Goal: Browse casually: Explore the website without a specific task or goal

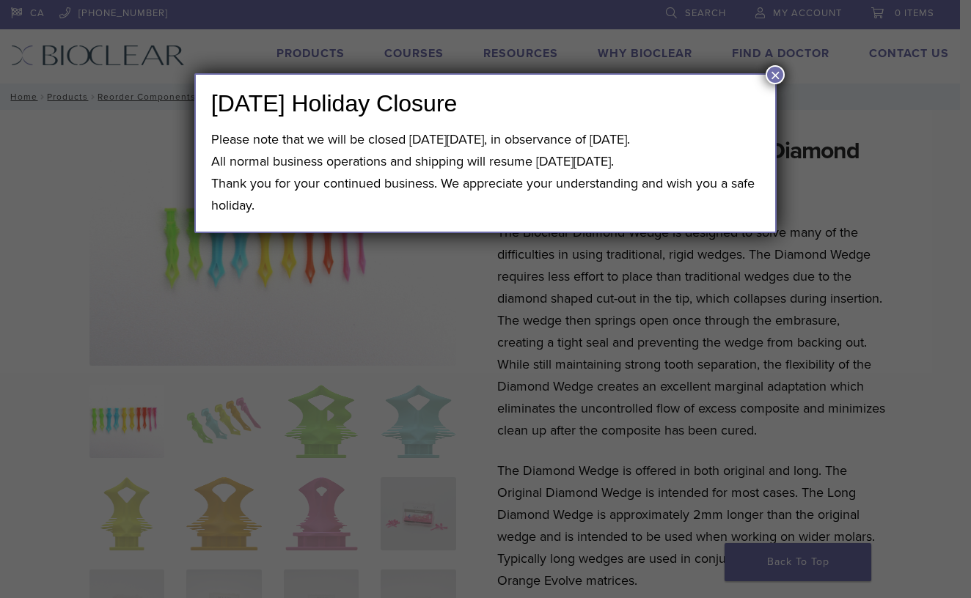
click at [770, 69] on button "×" at bounding box center [775, 74] width 19 height 19
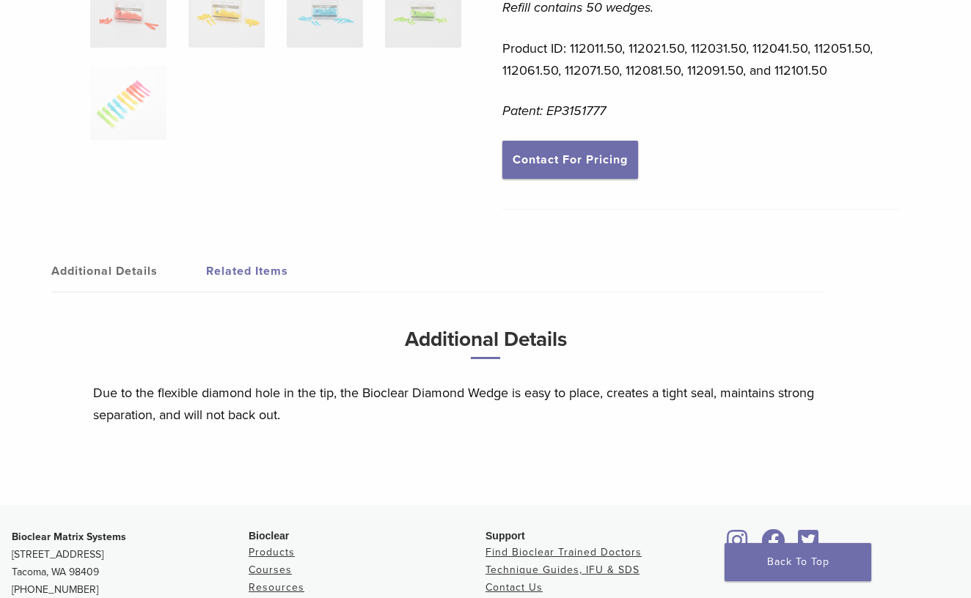
scroll to position [430, 0]
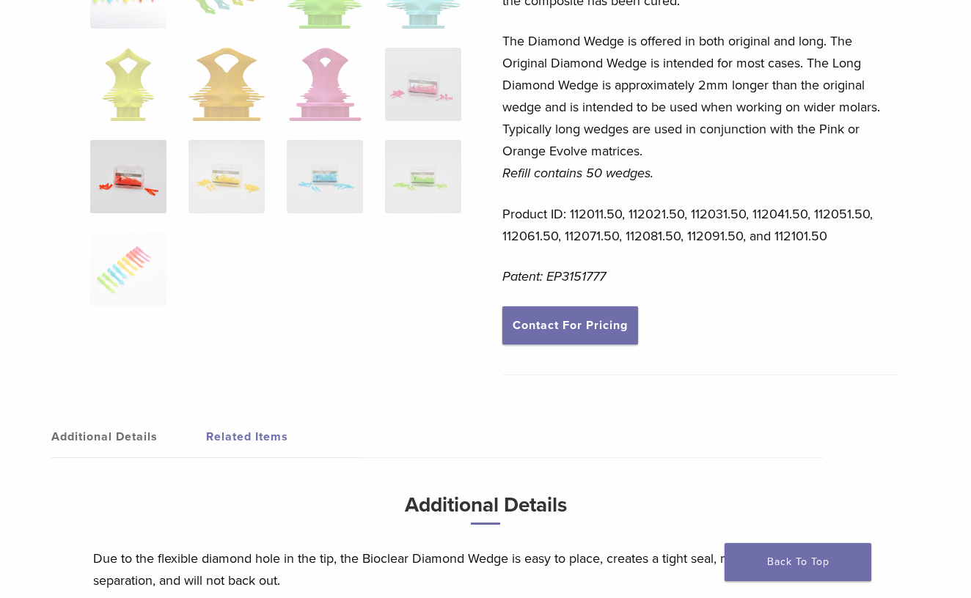
click at [163, 191] on img at bounding box center [128, 176] width 76 height 73
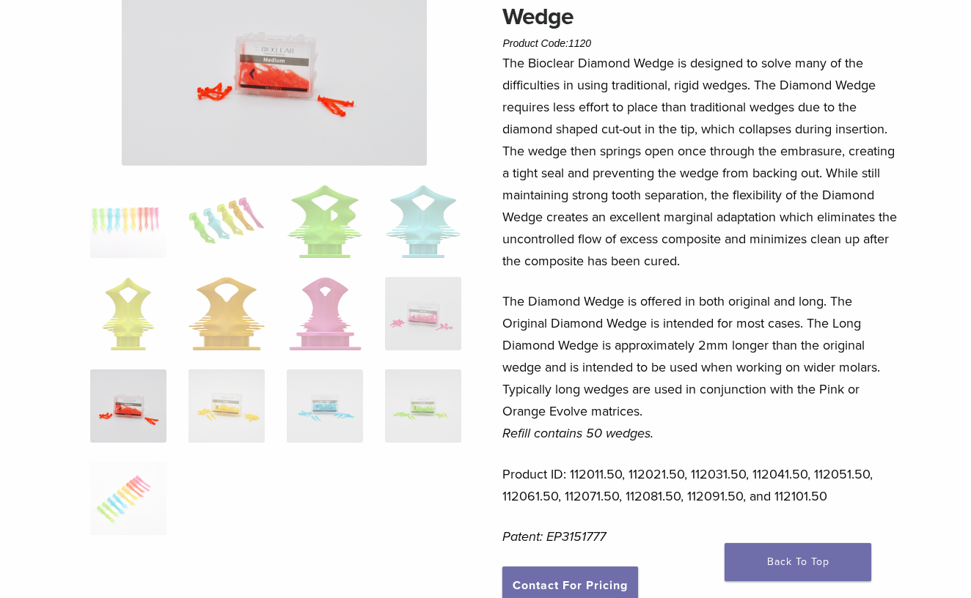
click at [248, 264] on ol at bounding box center [275, 370] width 393 height 370
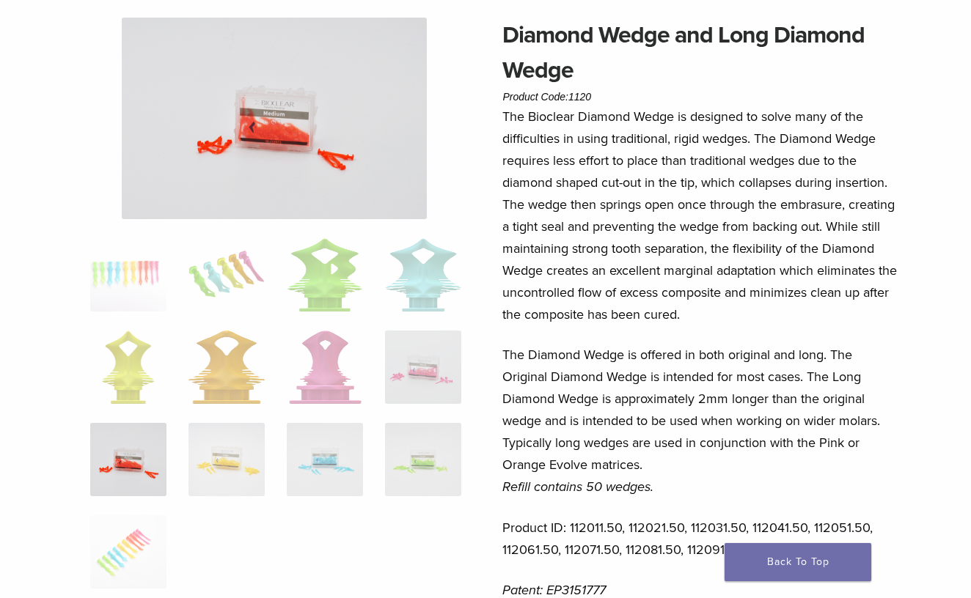
scroll to position [74, 0]
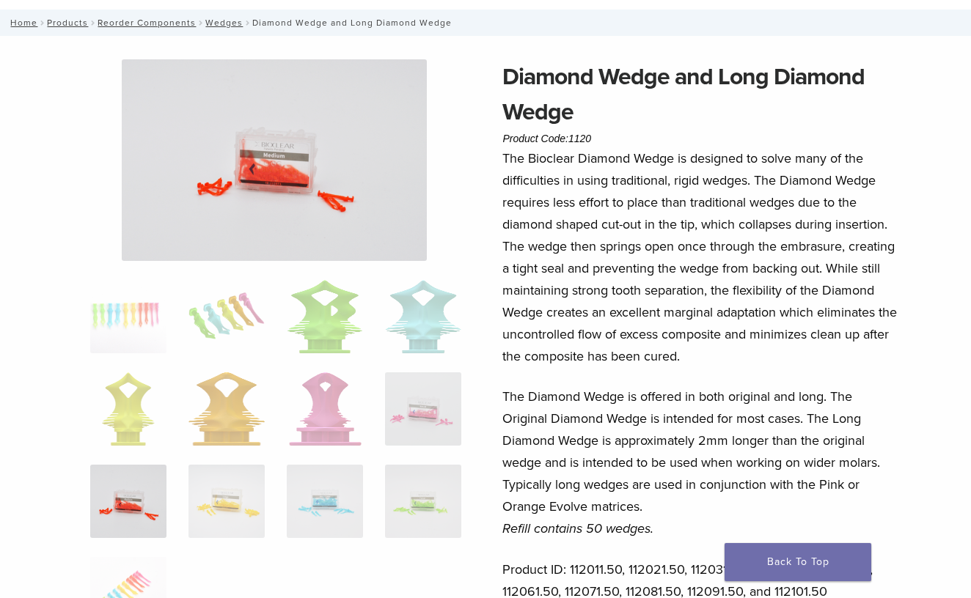
click at [281, 342] on ol at bounding box center [275, 465] width 393 height 370
click at [339, 403] on img at bounding box center [325, 408] width 73 height 73
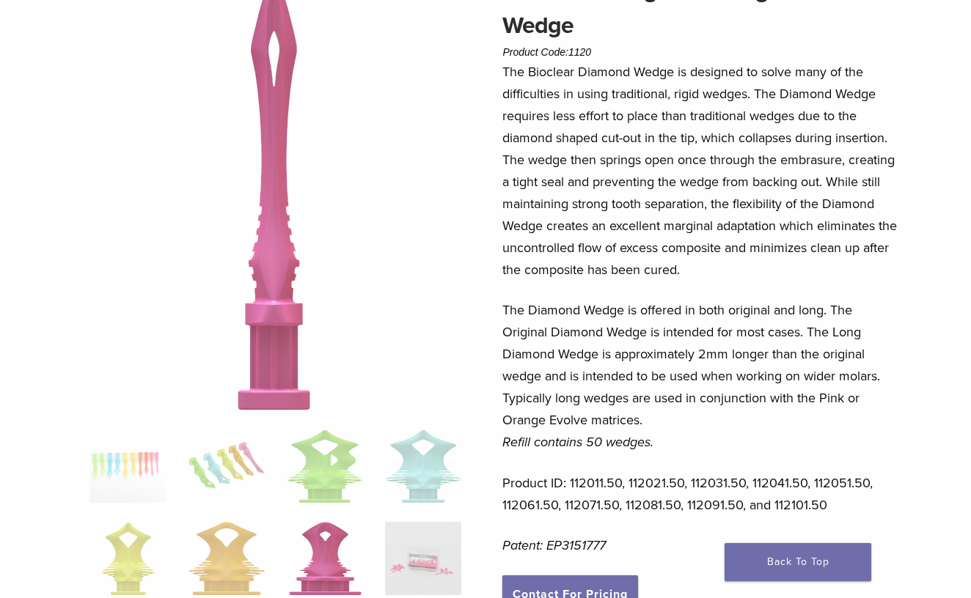
scroll to position [400, 0]
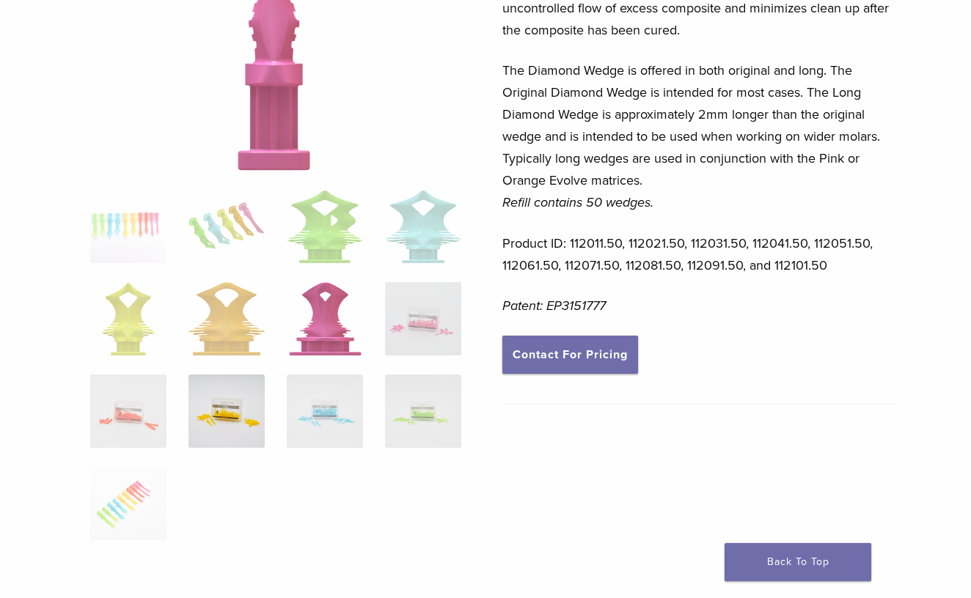
click at [259, 387] on img at bounding box center [226, 411] width 76 height 73
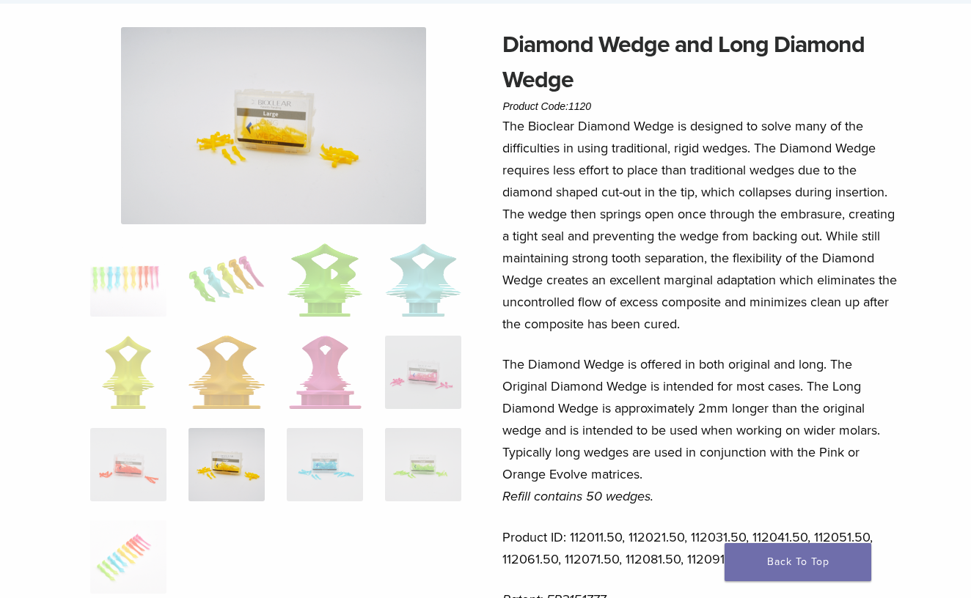
scroll to position [100, 0]
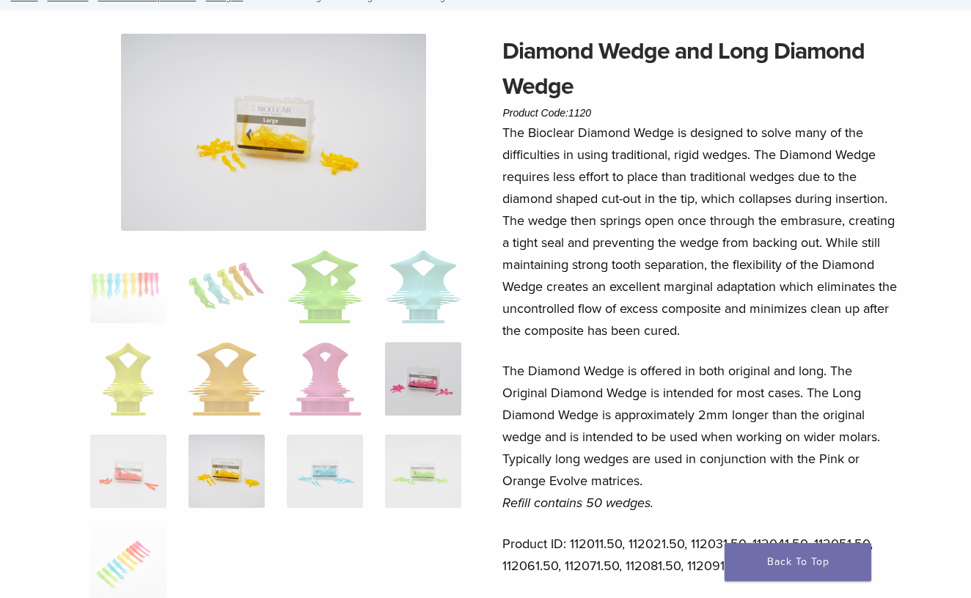
click at [449, 396] on img at bounding box center [423, 378] width 76 height 73
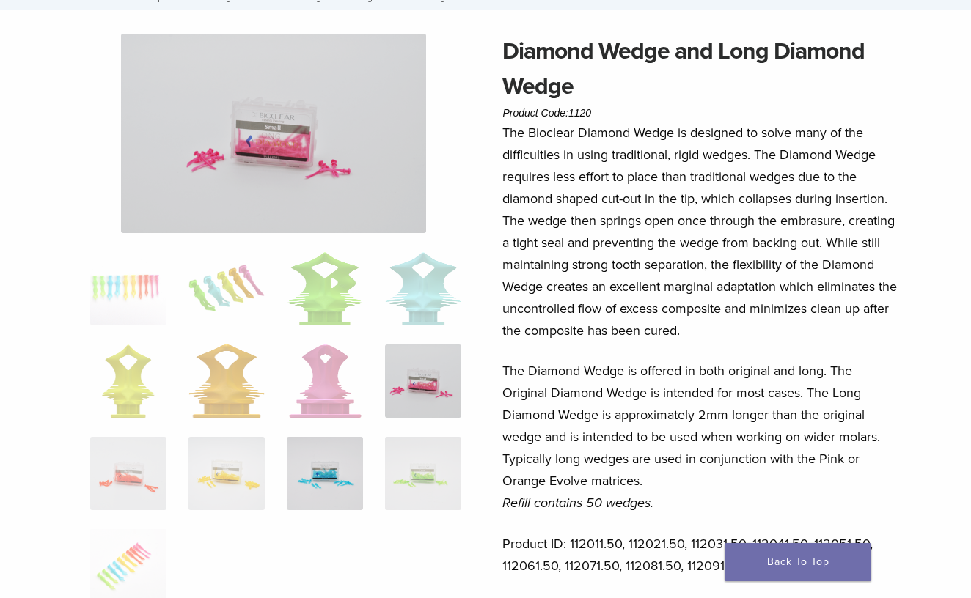
click at [345, 449] on img at bounding box center [325, 473] width 76 height 73
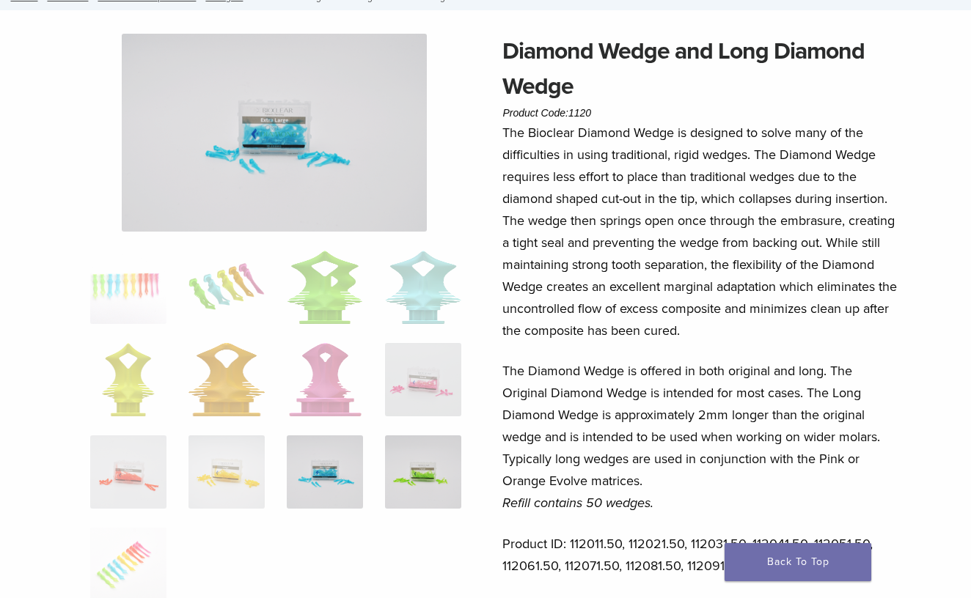
click at [404, 458] on img at bounding box center [423, 472] width 76 height 73
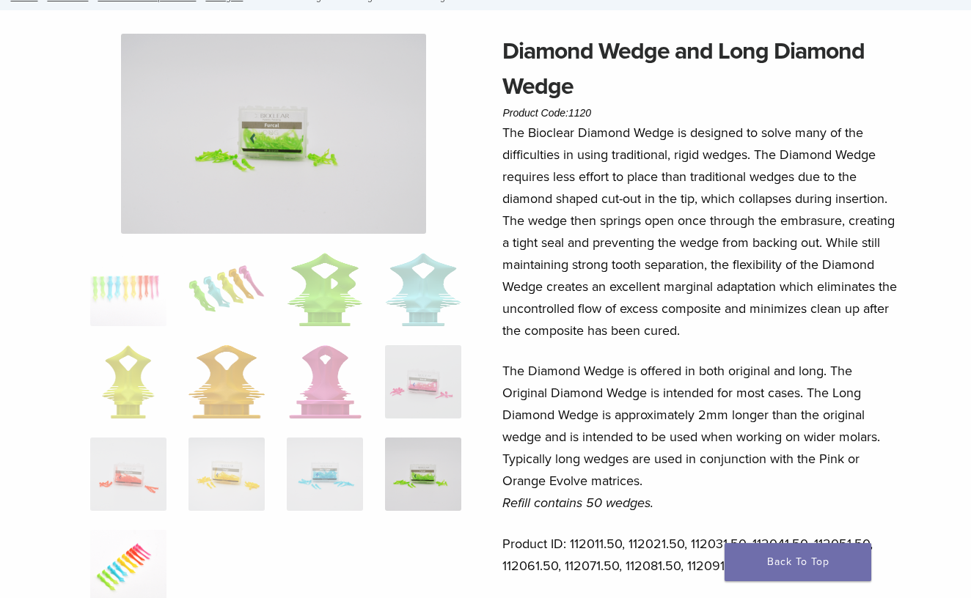
click at [146, 548] on img at bounding box center [128, 566] width 76 height 73
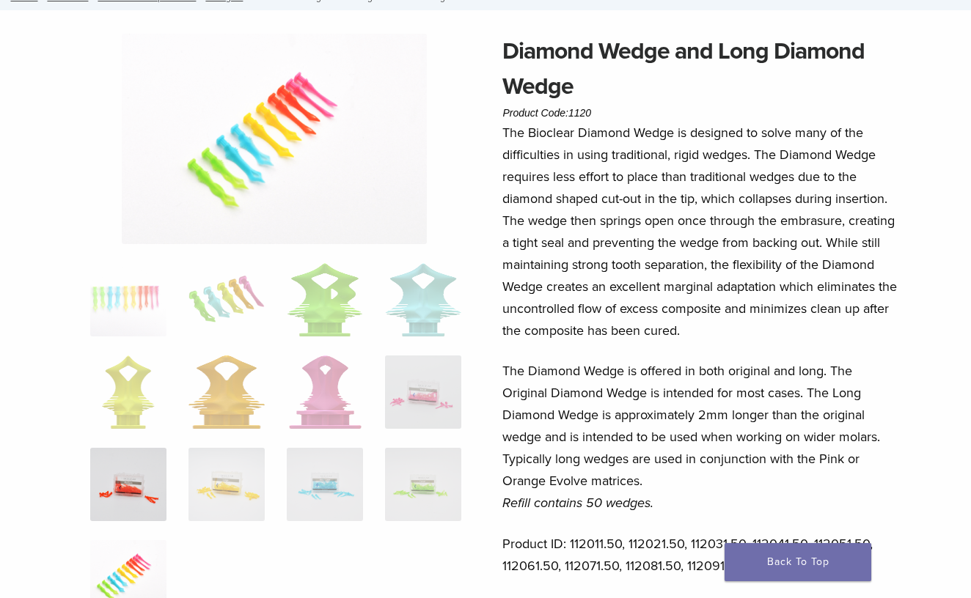
click at [139, 482] on img at bounding box center [128, 484] width 76 height 73
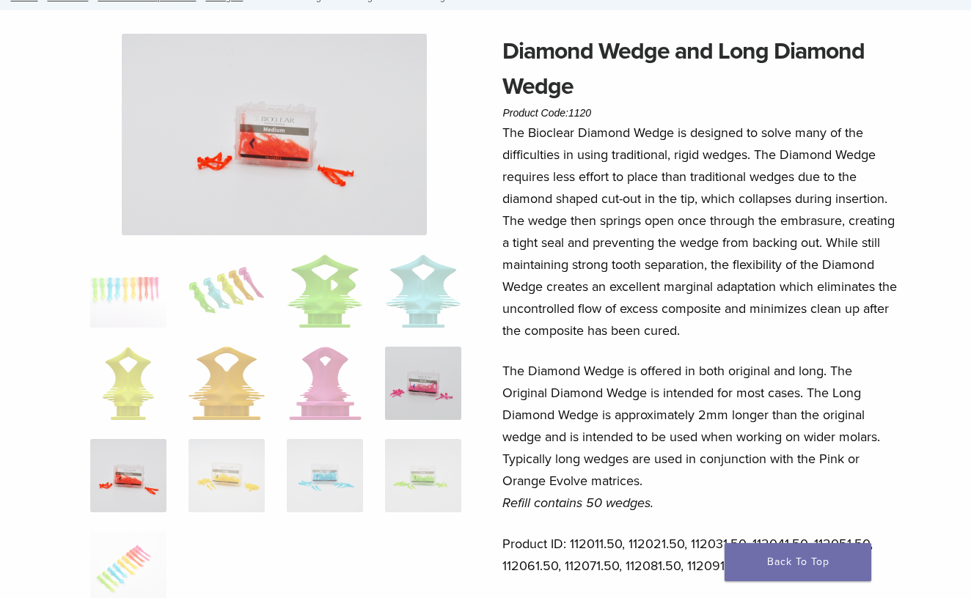
click at [419, 382] on img at bounding box center [423, 383] width 76 height 73
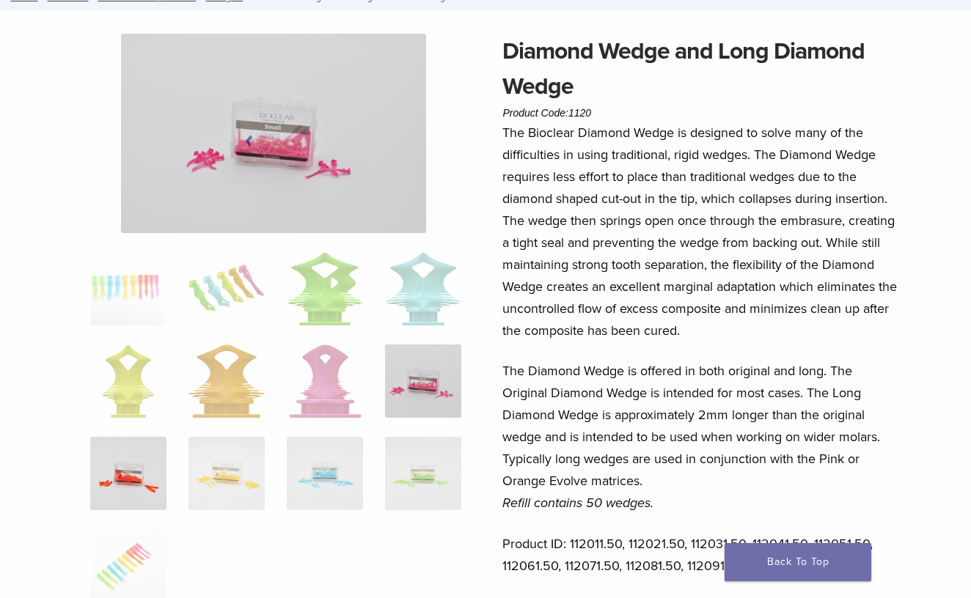
click at [115, 460] on img at bounding box center [128, 473] width 76 height 73
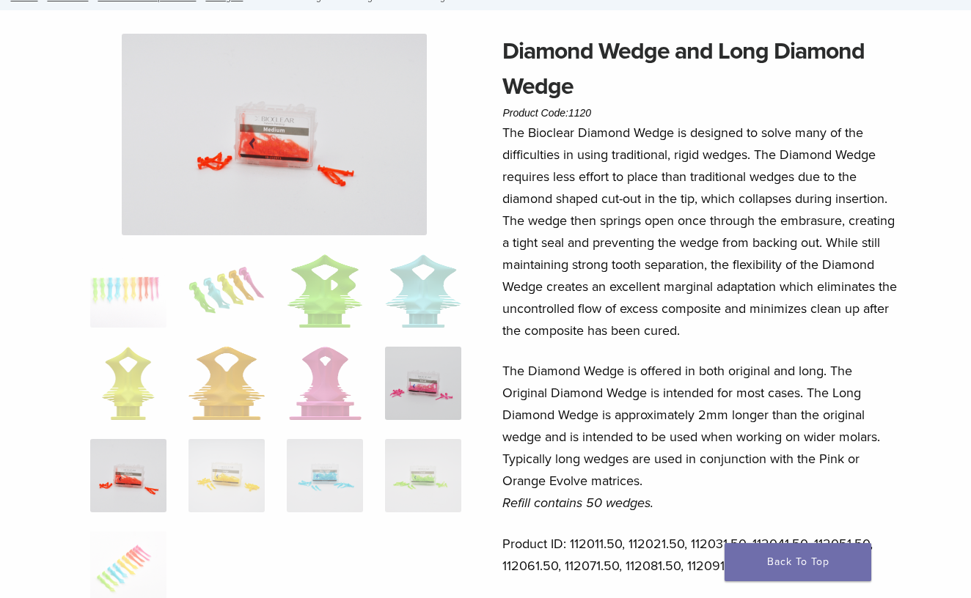
click at [425, 394] on img at bounding box center [423, 383] width 76 height 73
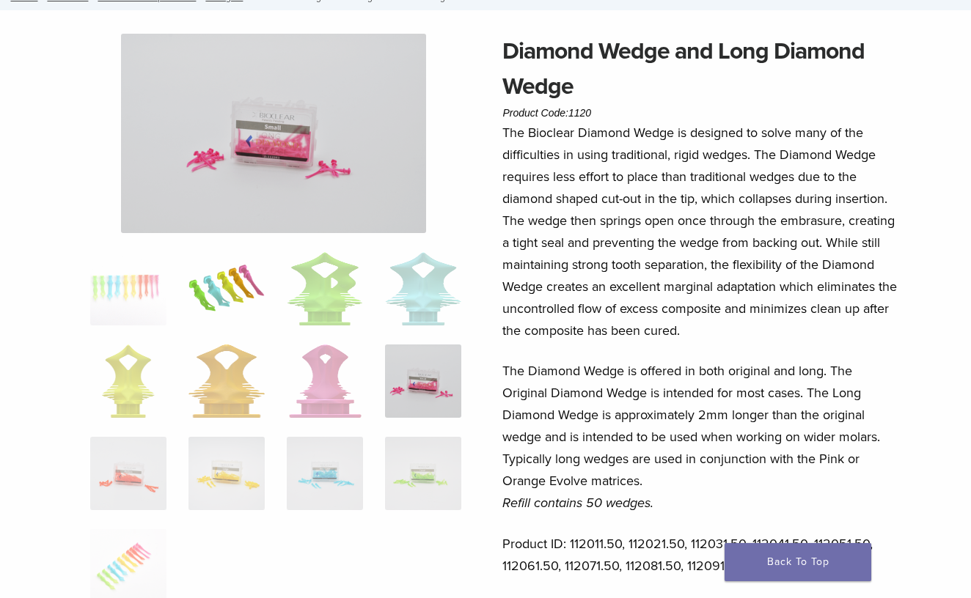
click at [255, 300] on img at bounding box center [226, 288] width 76 height 73
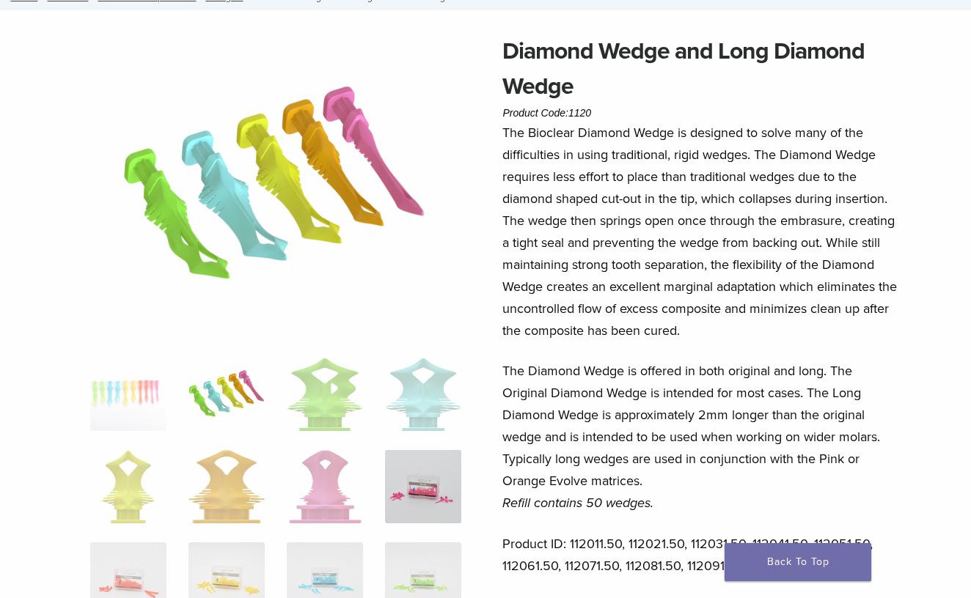
click at [437, 455] on img at bounding box center [423, 486] width 76 height 73
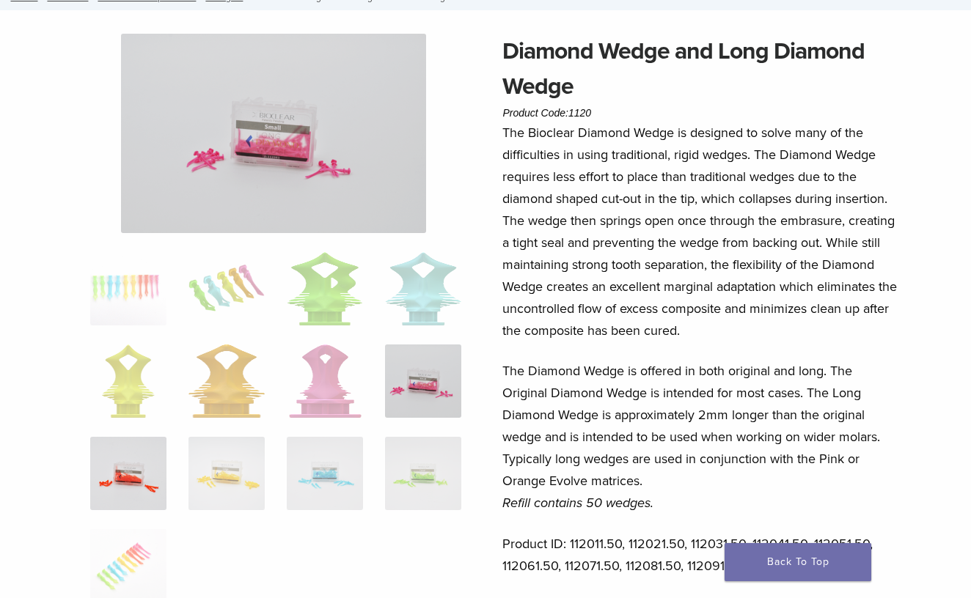
click at [150, 460] on img at bounding box center [128, 473] width 76 height 73
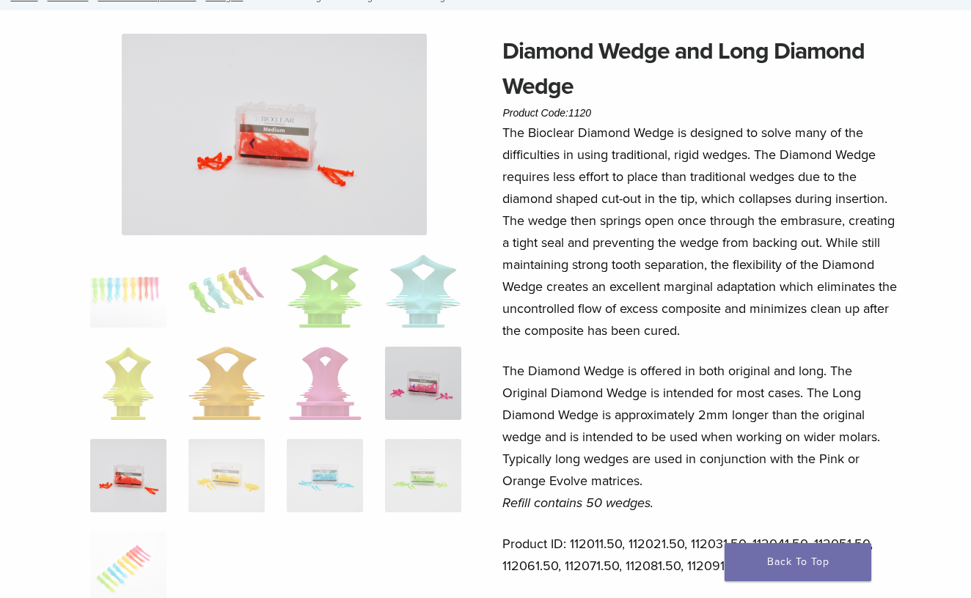
click at [401, 394] on img at bounding box center [423, 383] width 76 height 73
